Goal: Task Accomplishment & Management: Complete application form

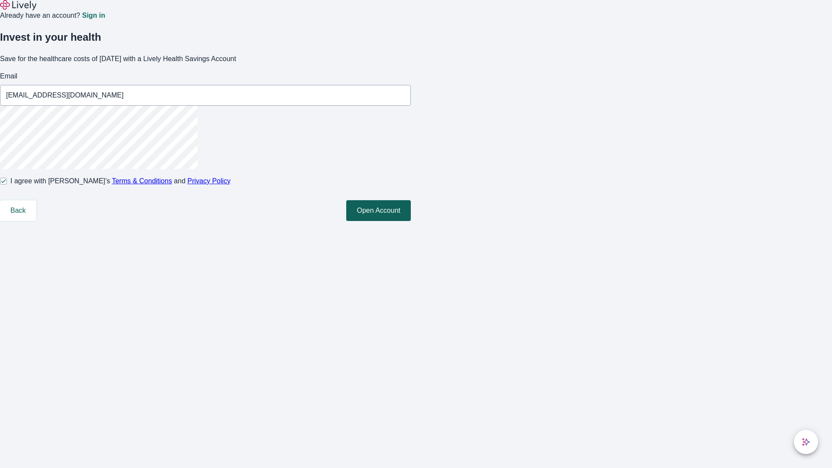
click at [411, 221] on button "Open Account" at bounding box center [378, 210] width 65 height 21
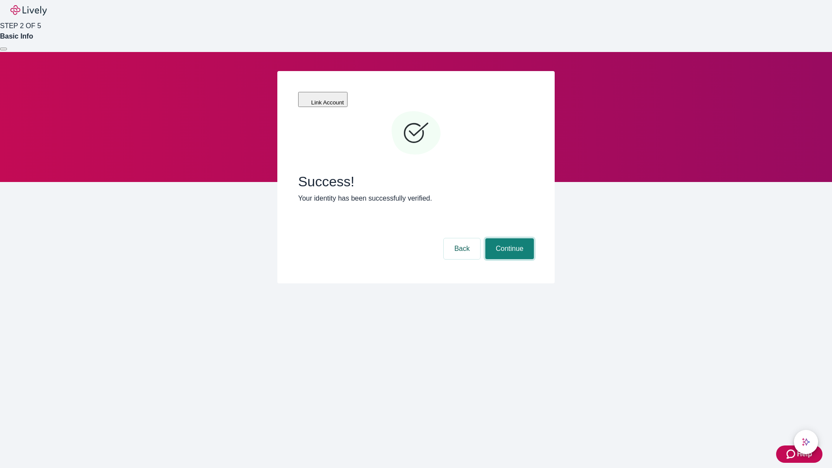
click at [508, 238] on button "Continue" at bounding box center [509, 248] width 49 height 21
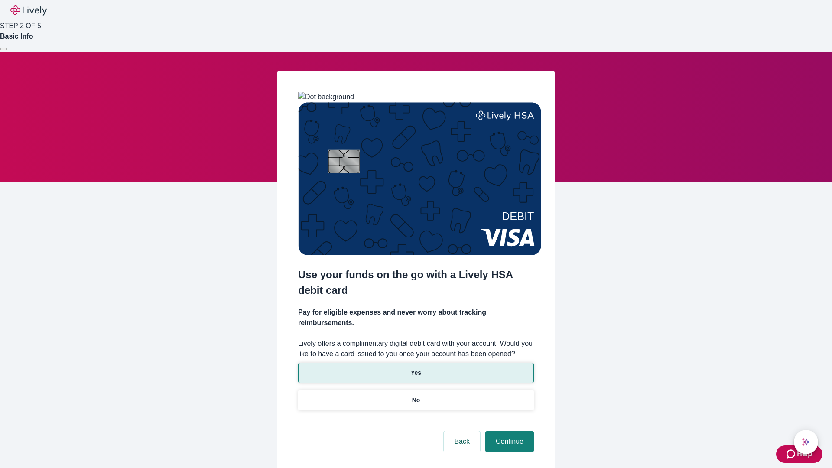
click at [415, 368] on p "Yes" at bounding box center [416, 372] width 10 height 9
click at [508, 431] on button "Continue" at bounding box center [509, 441] width 49 height 21
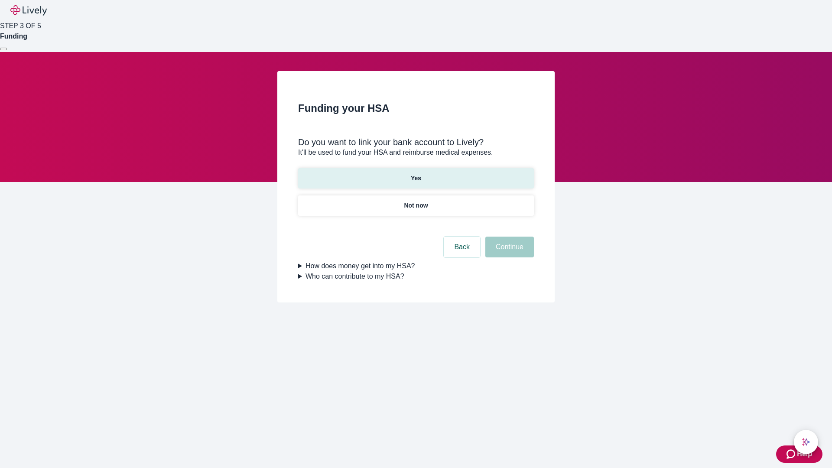
click at [415, 174] on p "Yes" at bounding box center [416, 178] width 10 height 9
click at [508, 237] on button "Continue" at bounding box center [509, 247] width 49 height 21
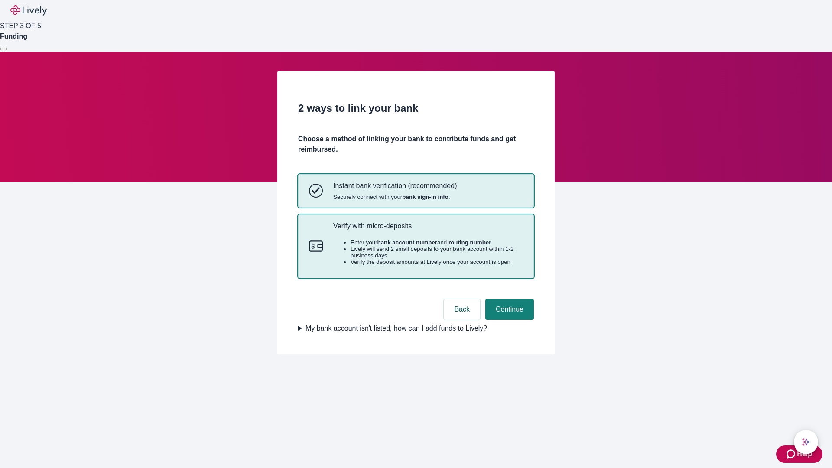
click at [428, 230] on p "Verify with micro-deposits" at bounding box center [428, 226] width 190 height 8
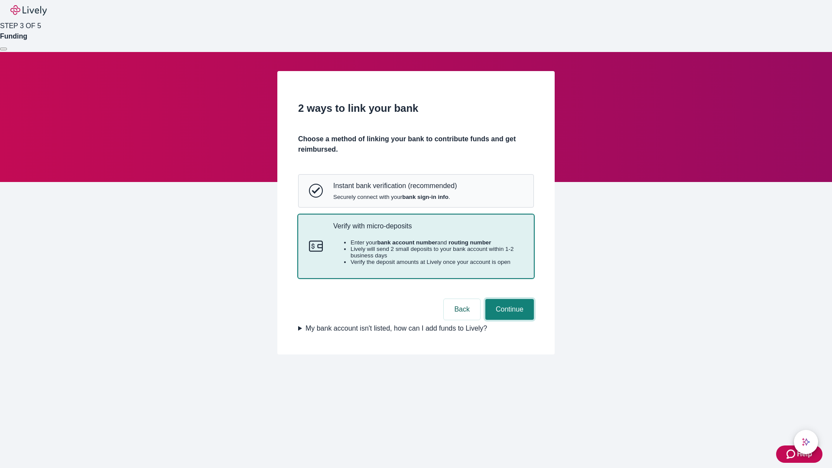
click at [508, 320] on button "Continue" at bounding box center [509, 309] width 49 height 21
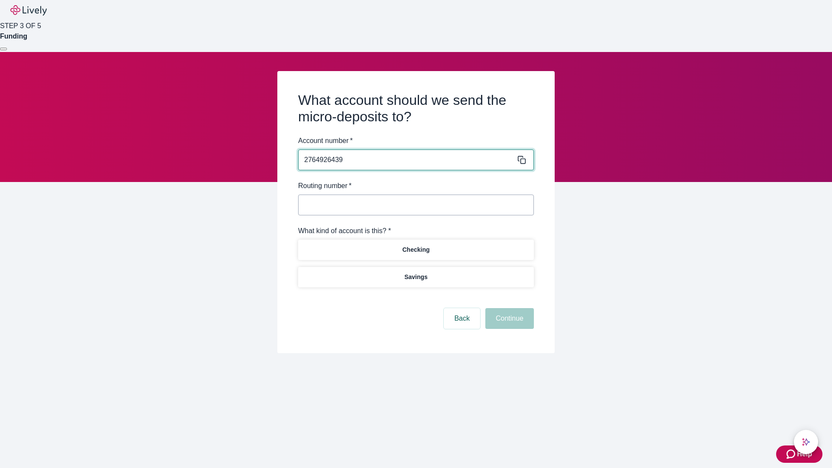
type input "2764926439"
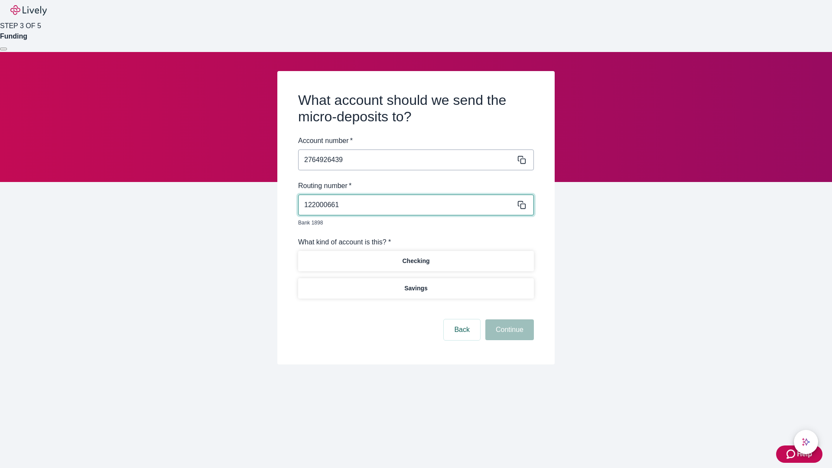
type input "122000661"
click at [415, 256] on p "Checking" at bounding box center [415, 260] width 27 height 9
click at [508, 320] on button "Continue" at bounding box center [509, 329] width 49 height 21
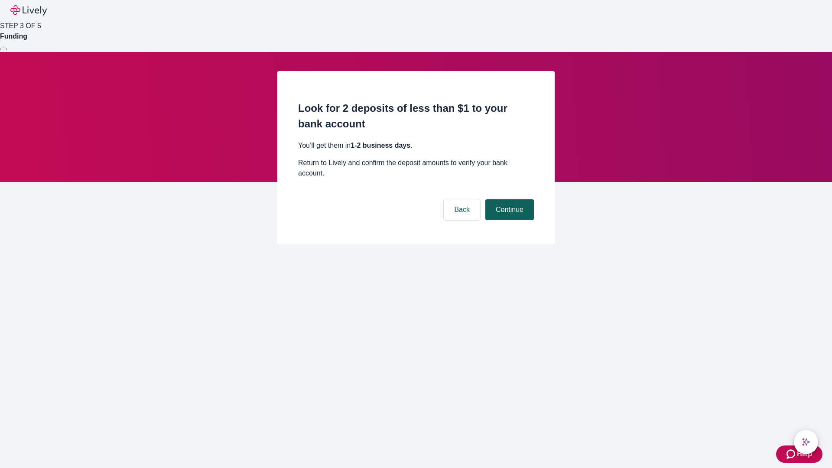
click at [508, 199] on button "Continue" at bounding box center [509, 209] width 49 height 21
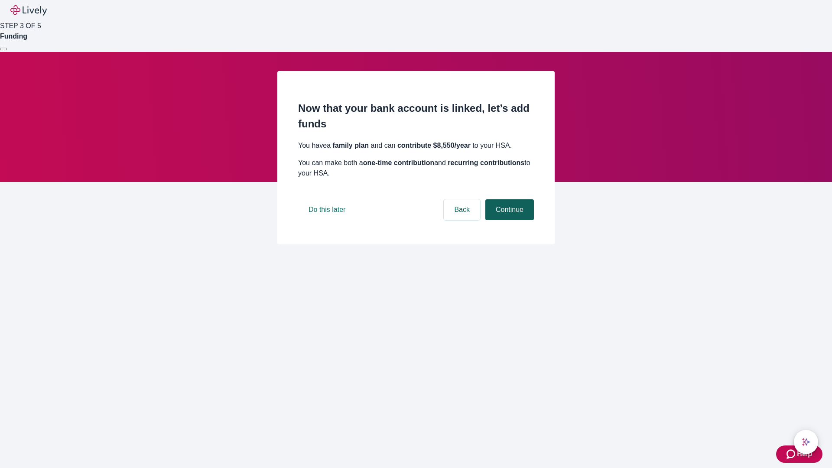
click at [508, 220] on button "Continue" at bounding box center [509, 209] width 49 height 21
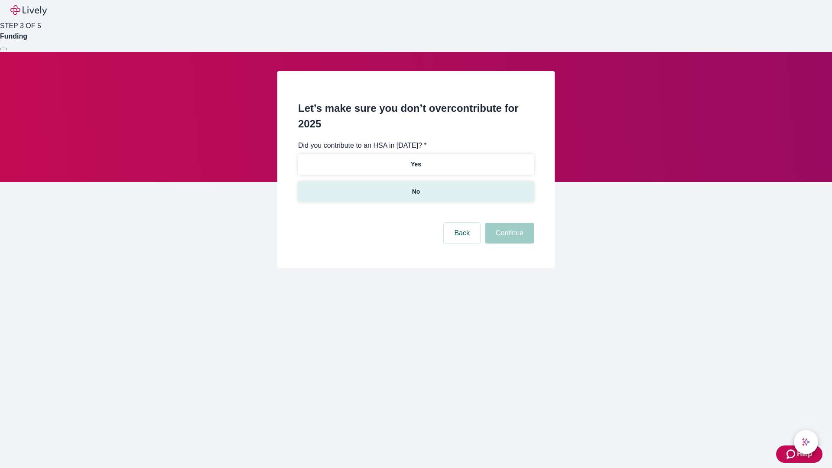
click at [415, 187] on p "No" at bounding box center [416, 191] width 8 height 9
click at [508, 223] on button "Continue" at bounding box center [509, 233] width 49 height 21
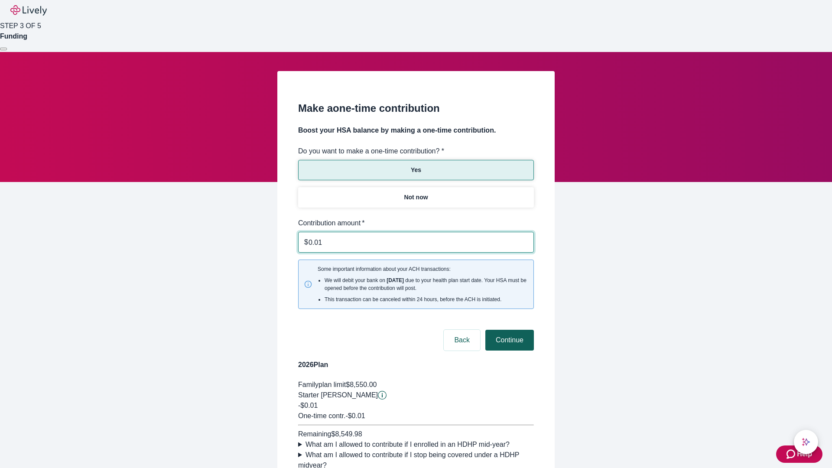
type input "0.01"
click at [508, 330] on button "Continue" at bounding box center [509, 340] width 49 height 21
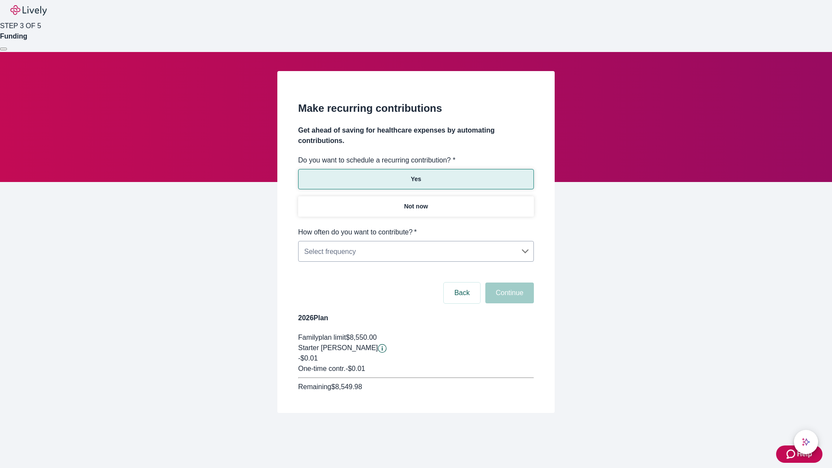
click at [415, 227] on body "Help STEP 3 OF 5 Funding Make recurring contributions Get ahead of saving for h…" at bounding box center [416, 227] width 832 height 454
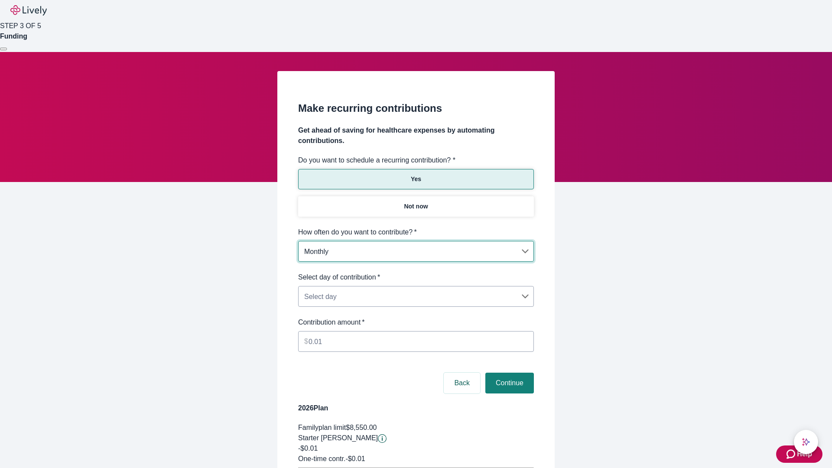
type input "Monthly"
click at [415, 272] on body "Help STEP 3 OF 5 Funding Make recurring contributions Get ahead of saving for h…" at bounding box center [416, 272] width 832 height 545
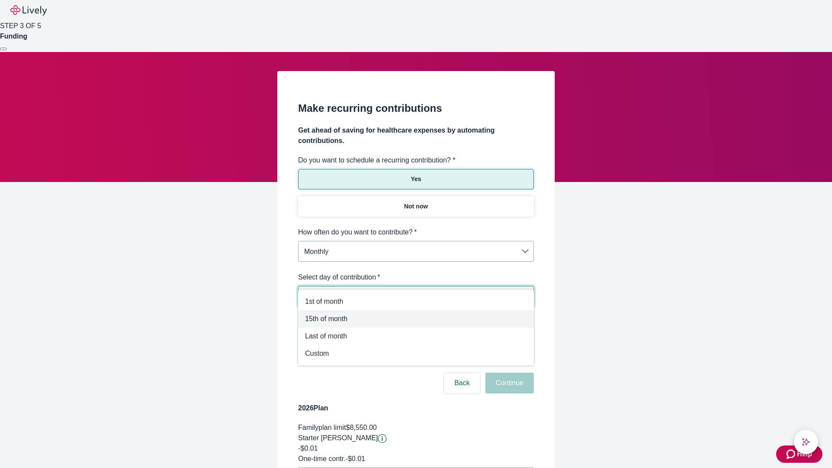
click at [416, 319] on span "15th of month" at bounding box center [416, 319] width 222 height 10
type input "Monthly15th"
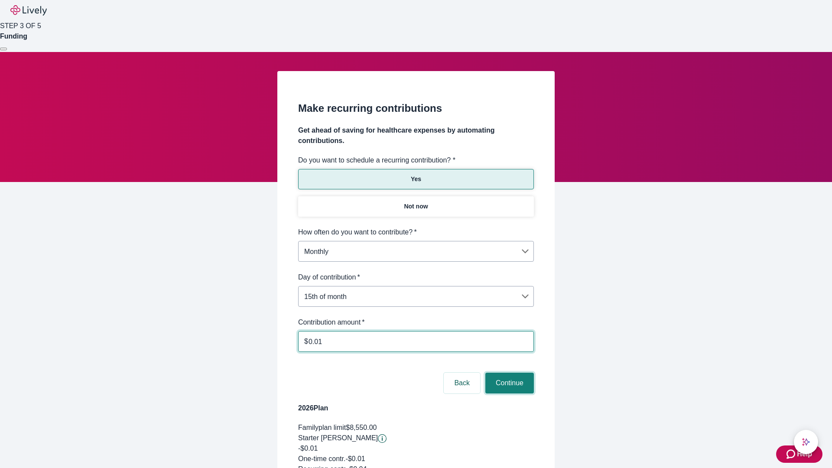
click at [508, 373] on button "Continue" at bounding box center [509, 383] width 49 height 21
